Goal: Task Accomplishment & Management: Manage account settings

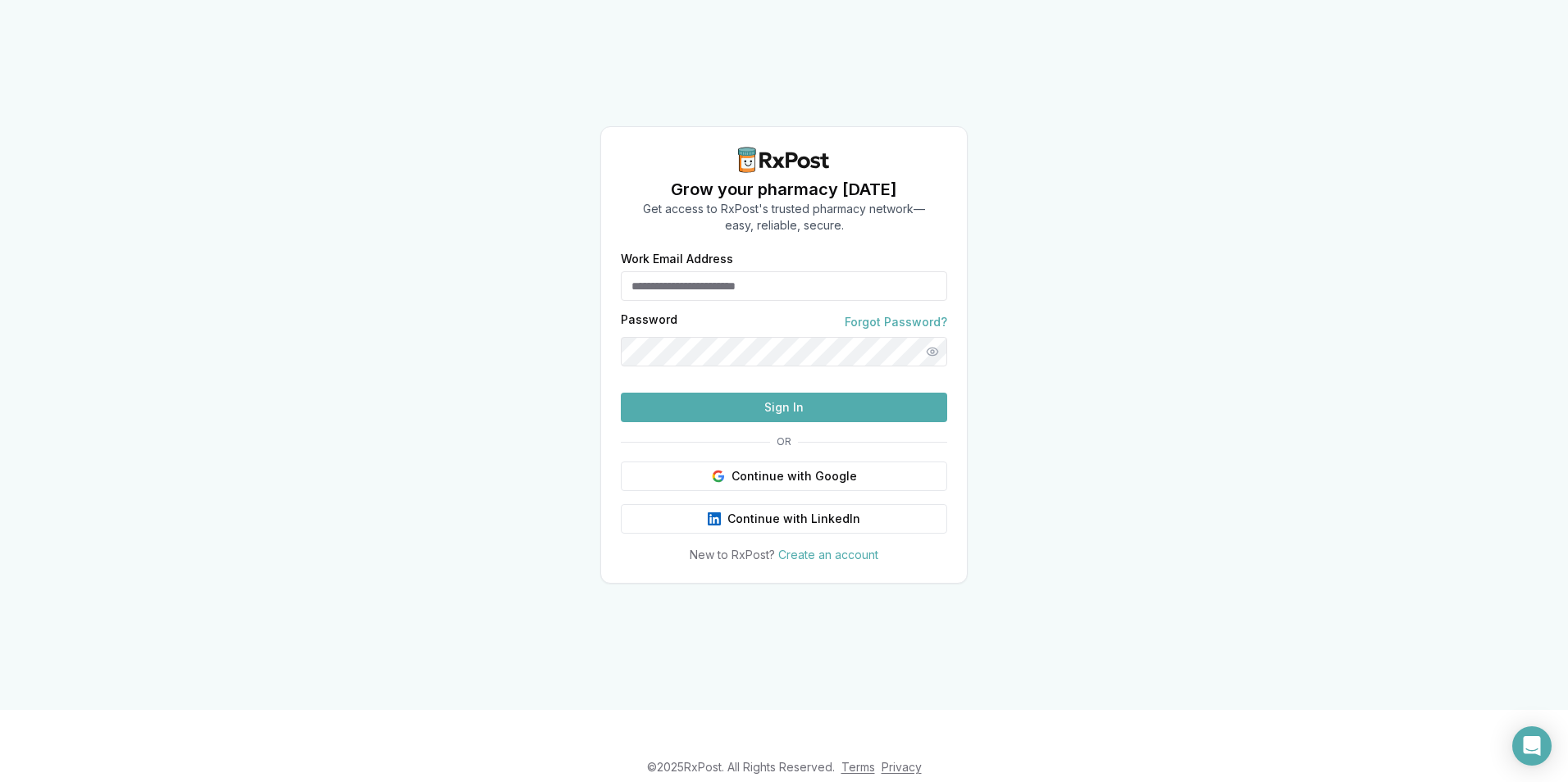
click at [783, 271] on input "Work Email Address" at bounding box center [784, 286] width 326 height 29
type input "**********"
click at [806, 422] on button "Sign In" at bounding box center [784, 407] width 326 height 29
click at [0, 310] on html "**********" at bounding box center [784, 391] width 1568 height 782
click at [781, 422] on button "Sign In" at bounding box center [784, 407] width 326 height 29
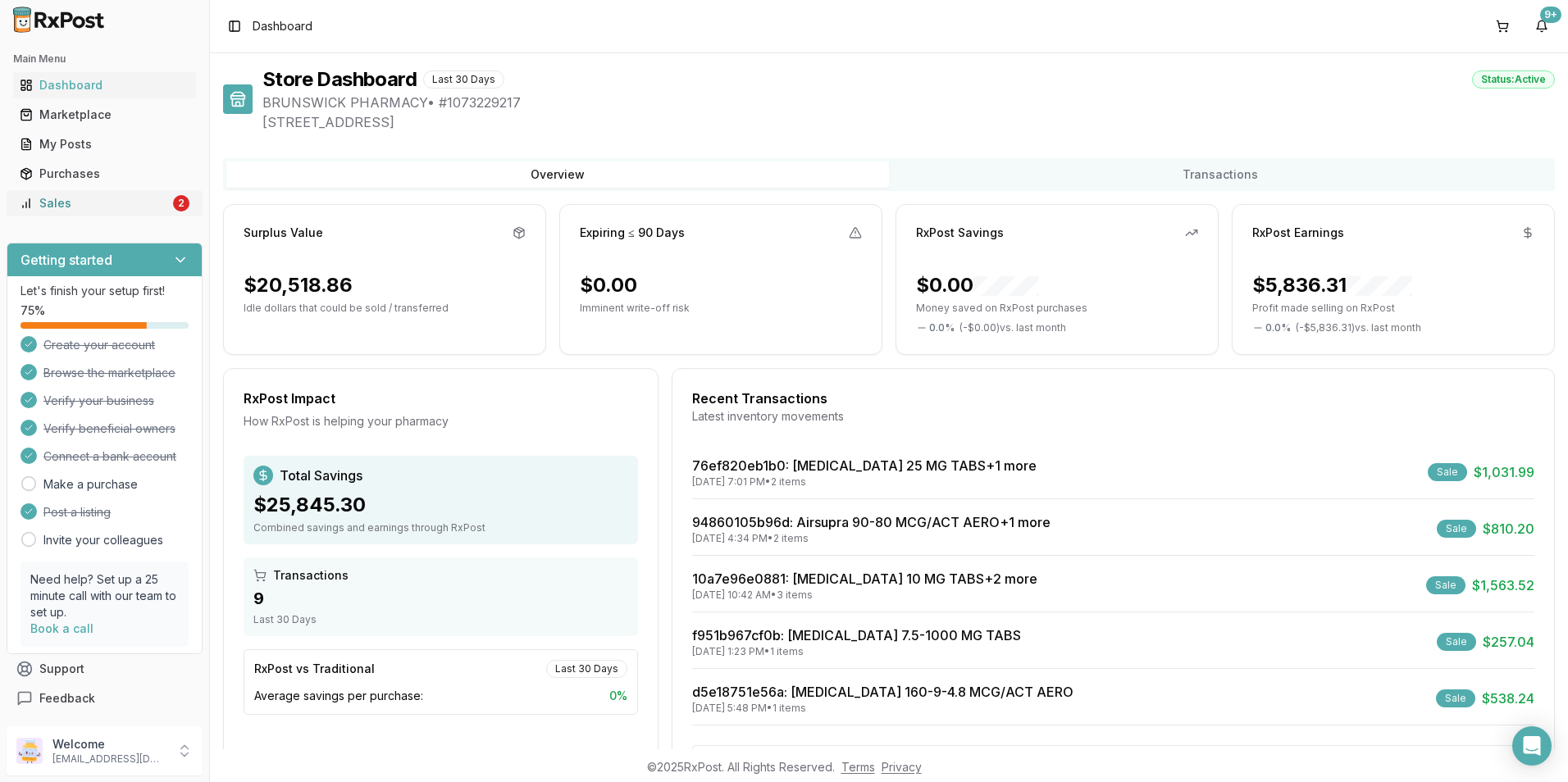
click at [67, 198] on div "Sales" at bounding box center [94, 202] width 150 height 16
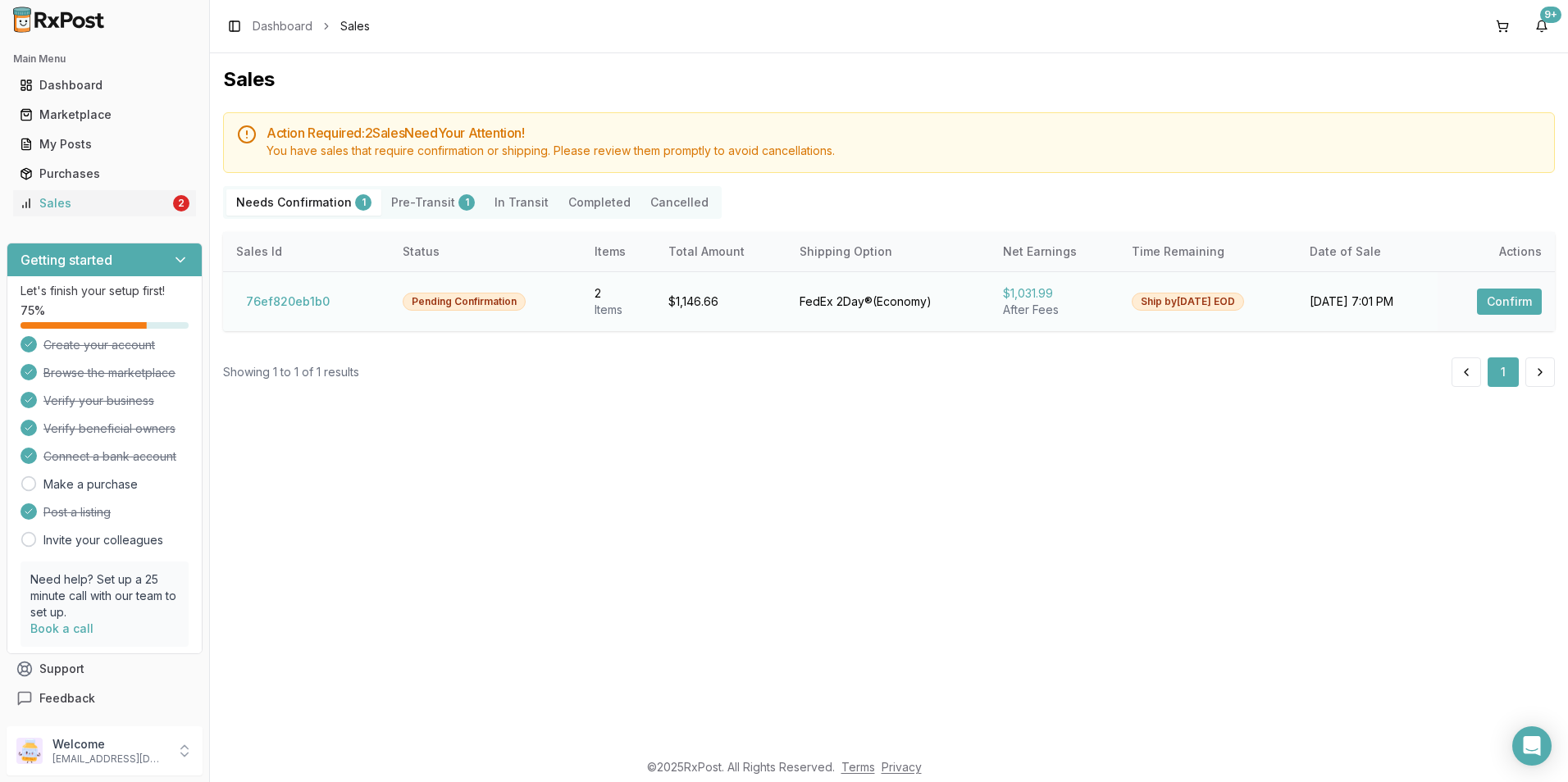
click at [1504, 293] on button "Confirm" at bounding box center [1509, 301] width 65 height 27
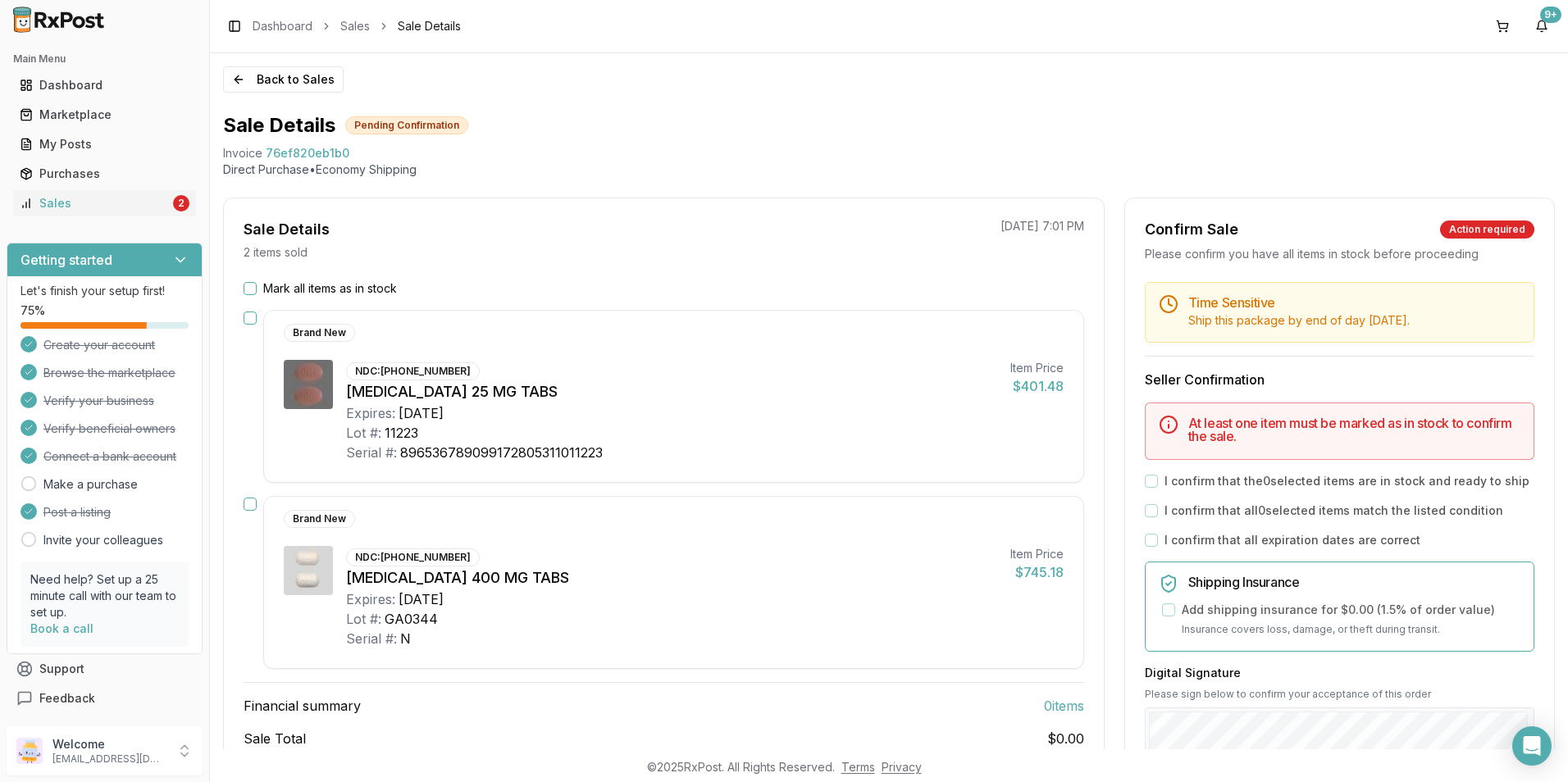
click at [253, 503] on button "button" at bounding box center [250, 503] width 13 height 13
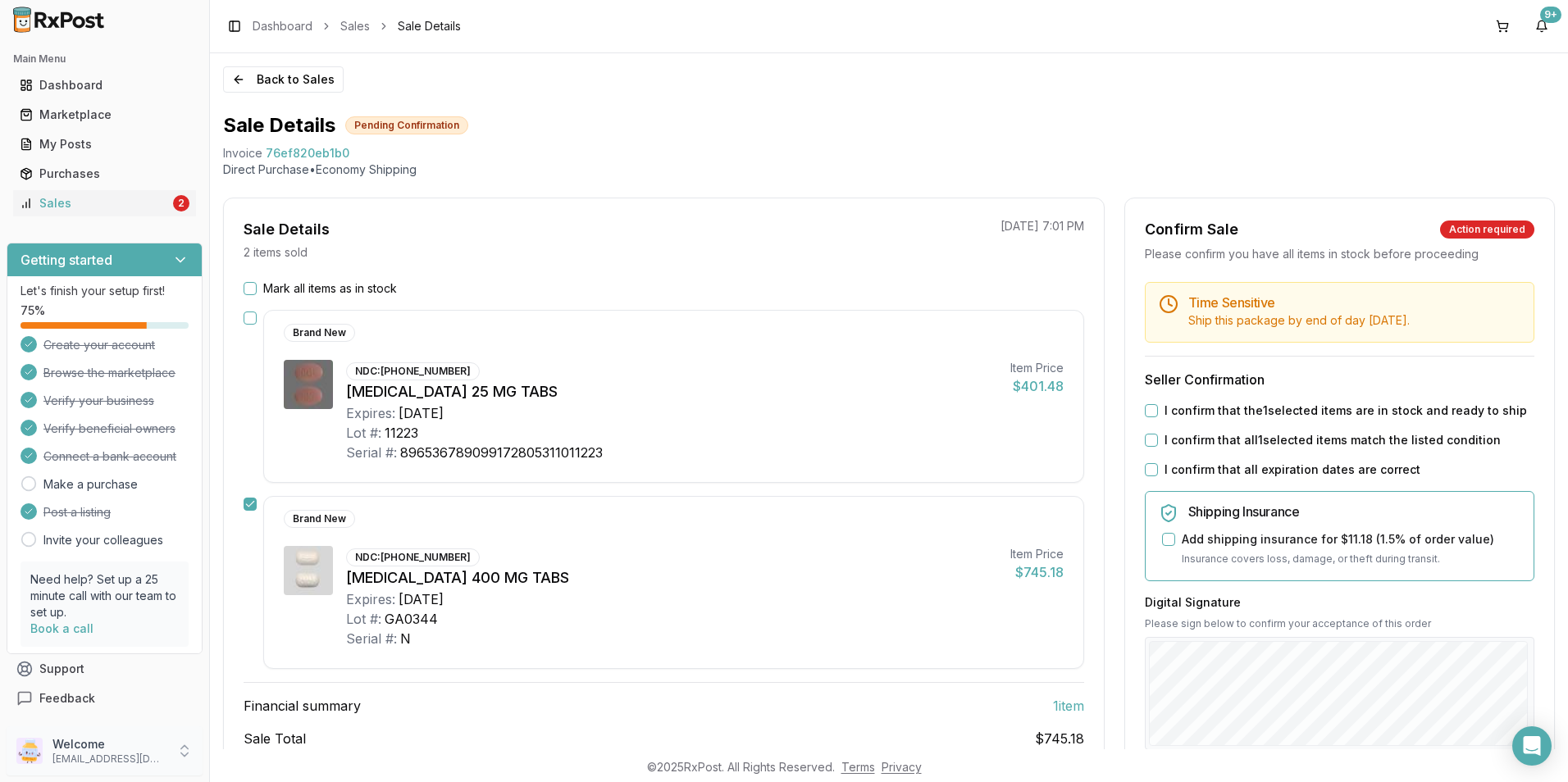
click at [139, 766] on div "Welcome [EMAIL_ADDRESS][DOMAIN_NAME]" at bounding box center [105, 750] width 196 height 49
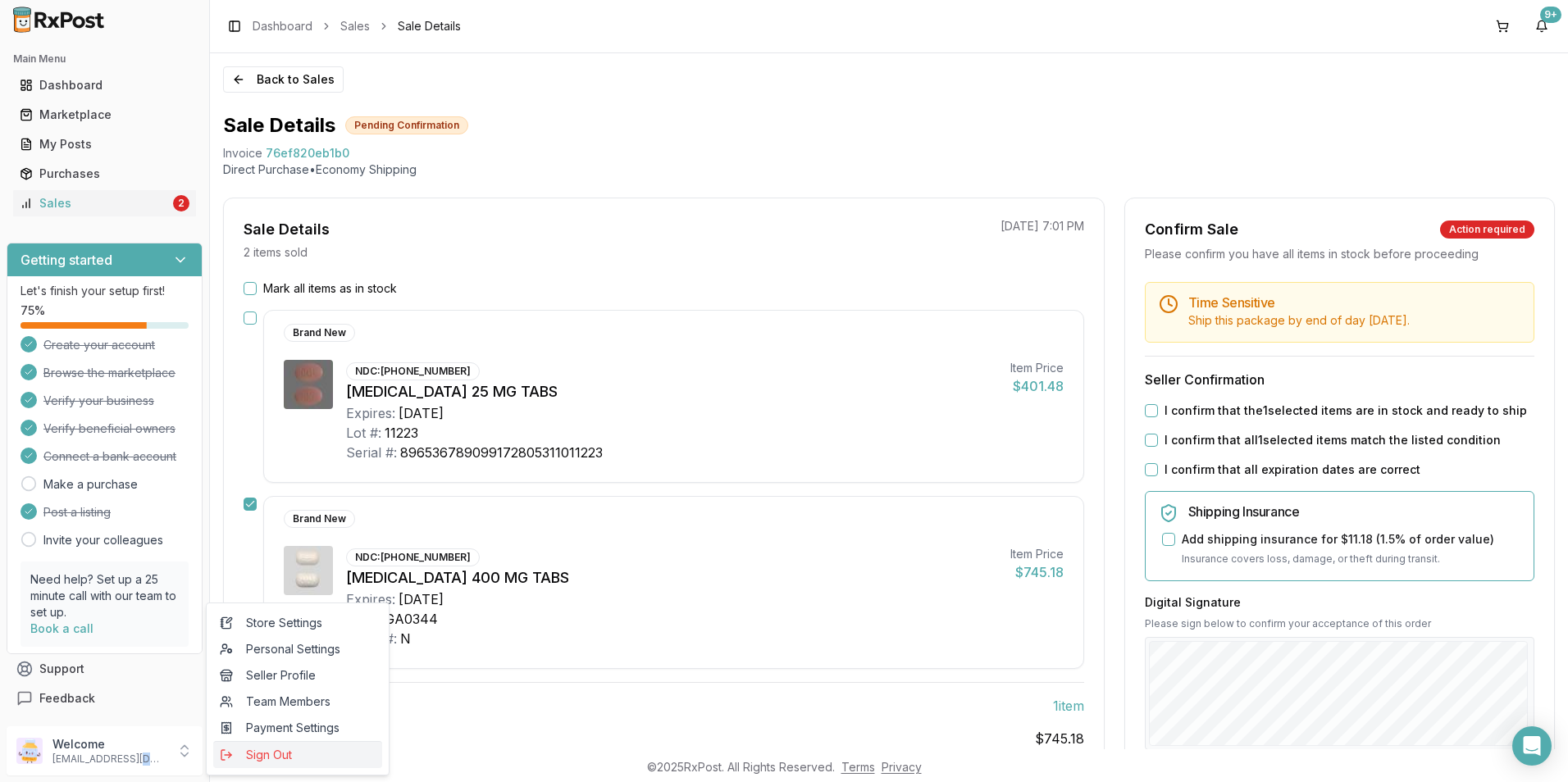
drag, startPoint x: 137, startPoint y: 766, endPoint x: 280, endPoint y: 754, distance: 143.5
click at [280, 754] on span "Sign Out" at bounding box center [298, 755] width 156 height 16
